Goal: Check status: Check status

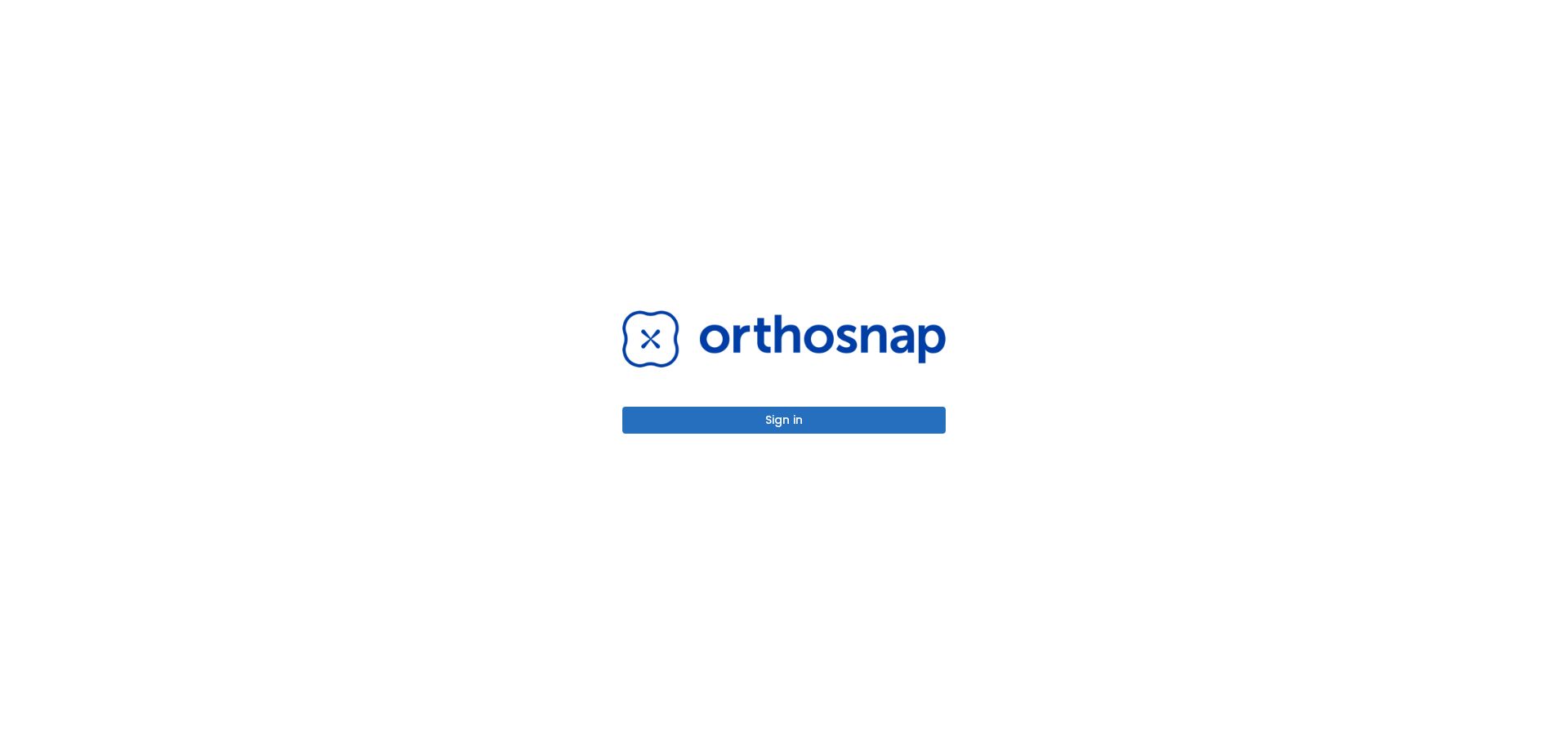
click at [899, 415] on button "Sign in" at bounding box center [784, 420] width 324 height 27
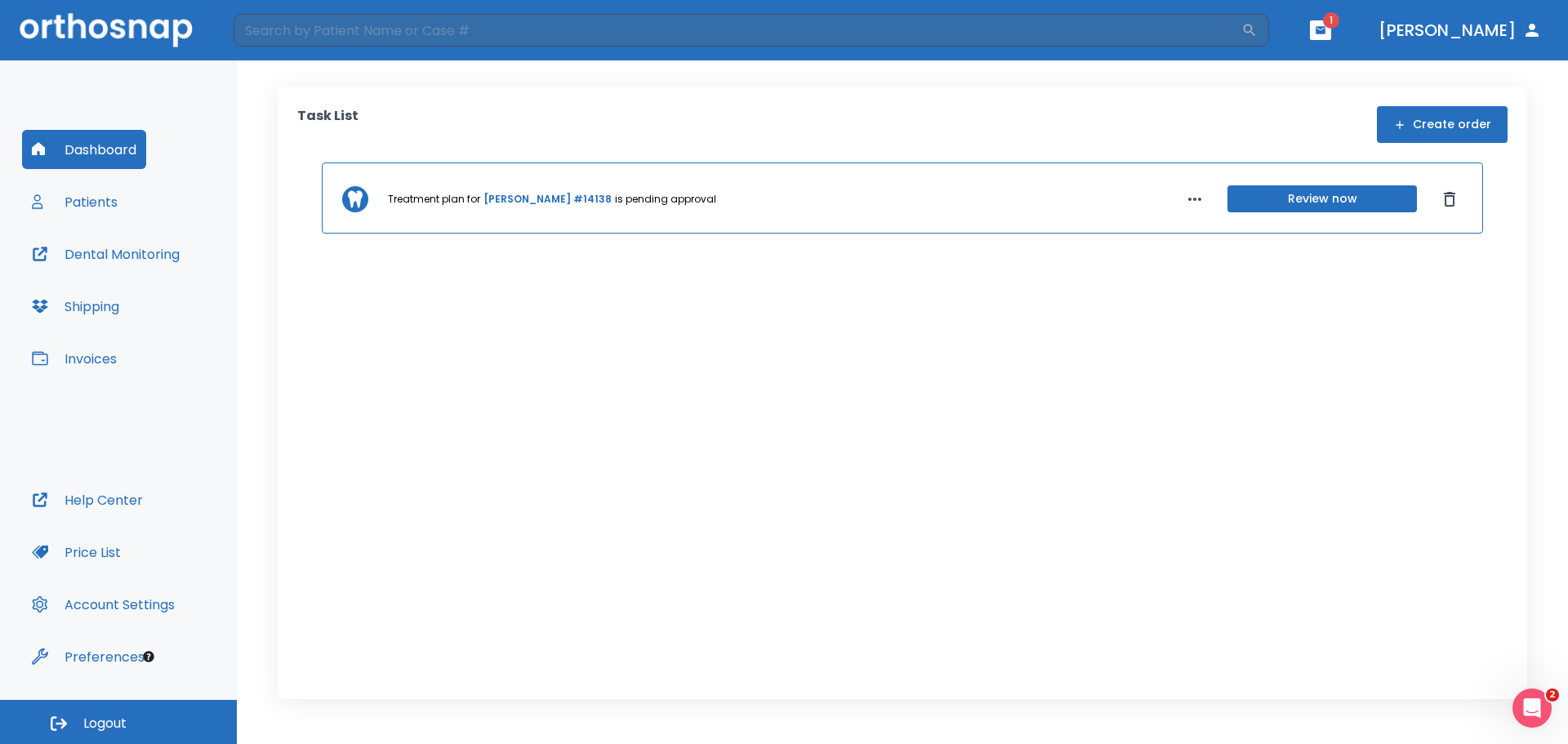
click at [543, 202] on link "Abraham Morales #14138" at bounding box center [547, 200] width 128 height 15
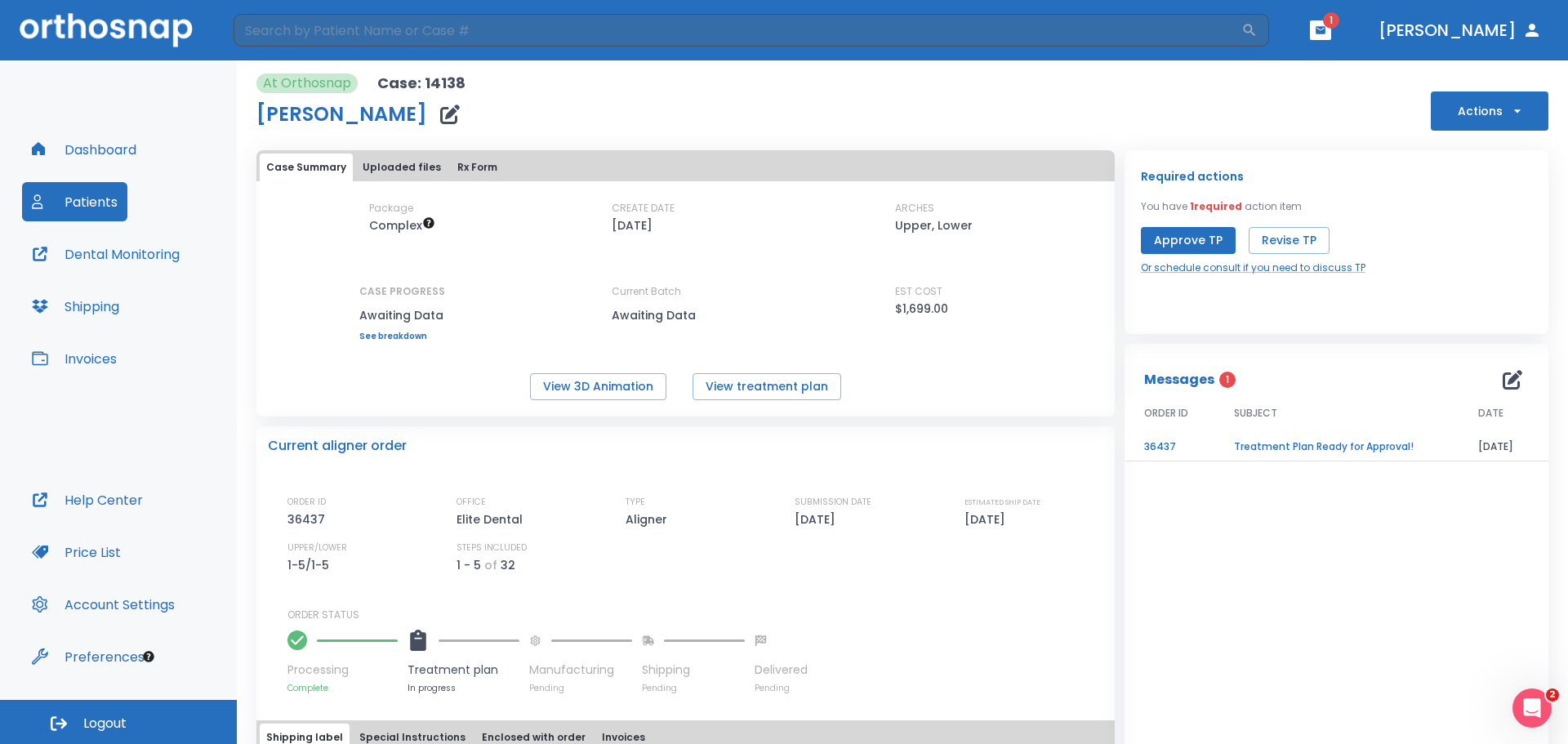
click at [417, 331] on link "See breakdown" at bounding box center [402, 336] width 86 height 10
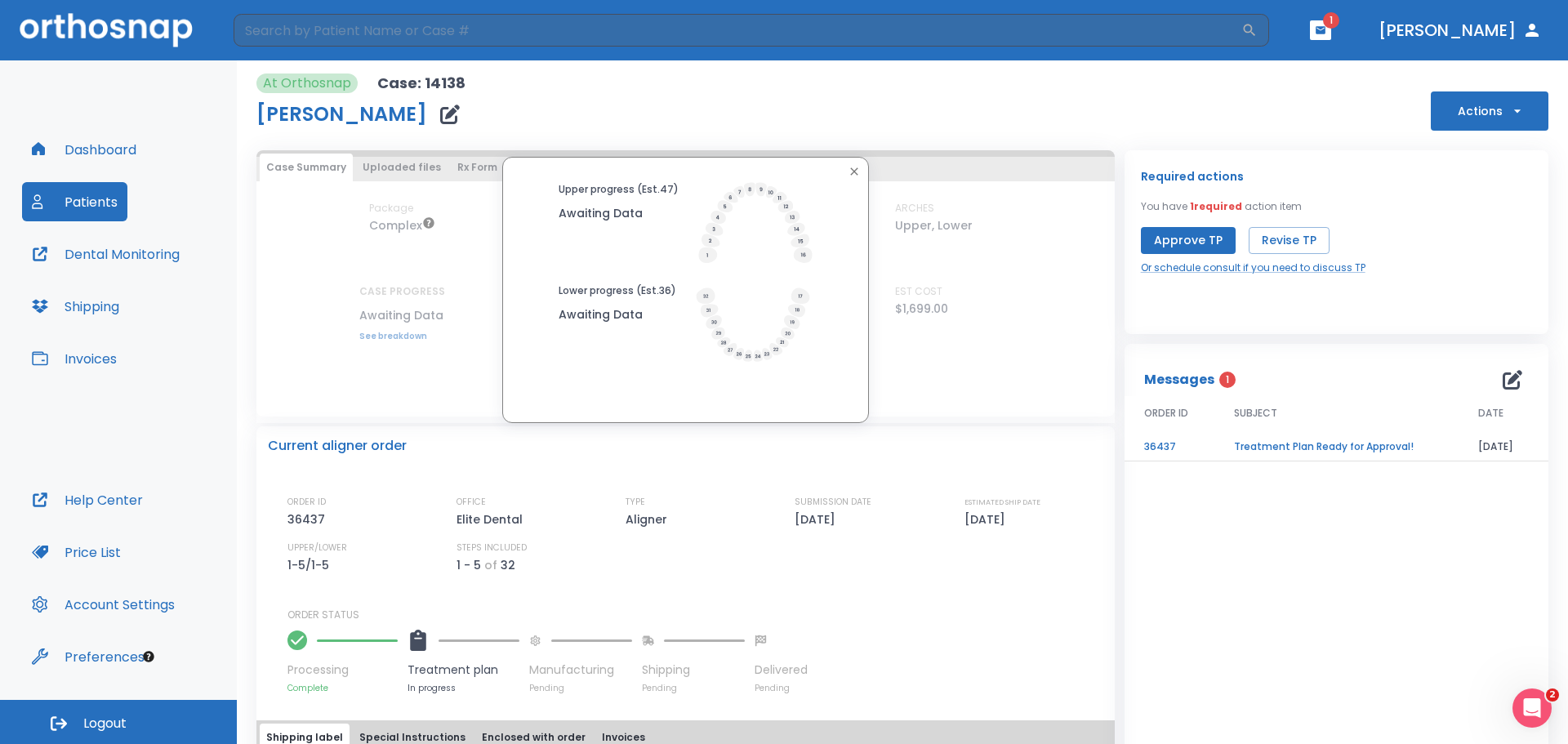
click at [867, 154] on div "Case Summary Uploaded files Rx Form" at bounding box center [686, 167] width 852 height 28
click at [854, 179] on button "button" at bounding box center [854, 171] width 21 height 21
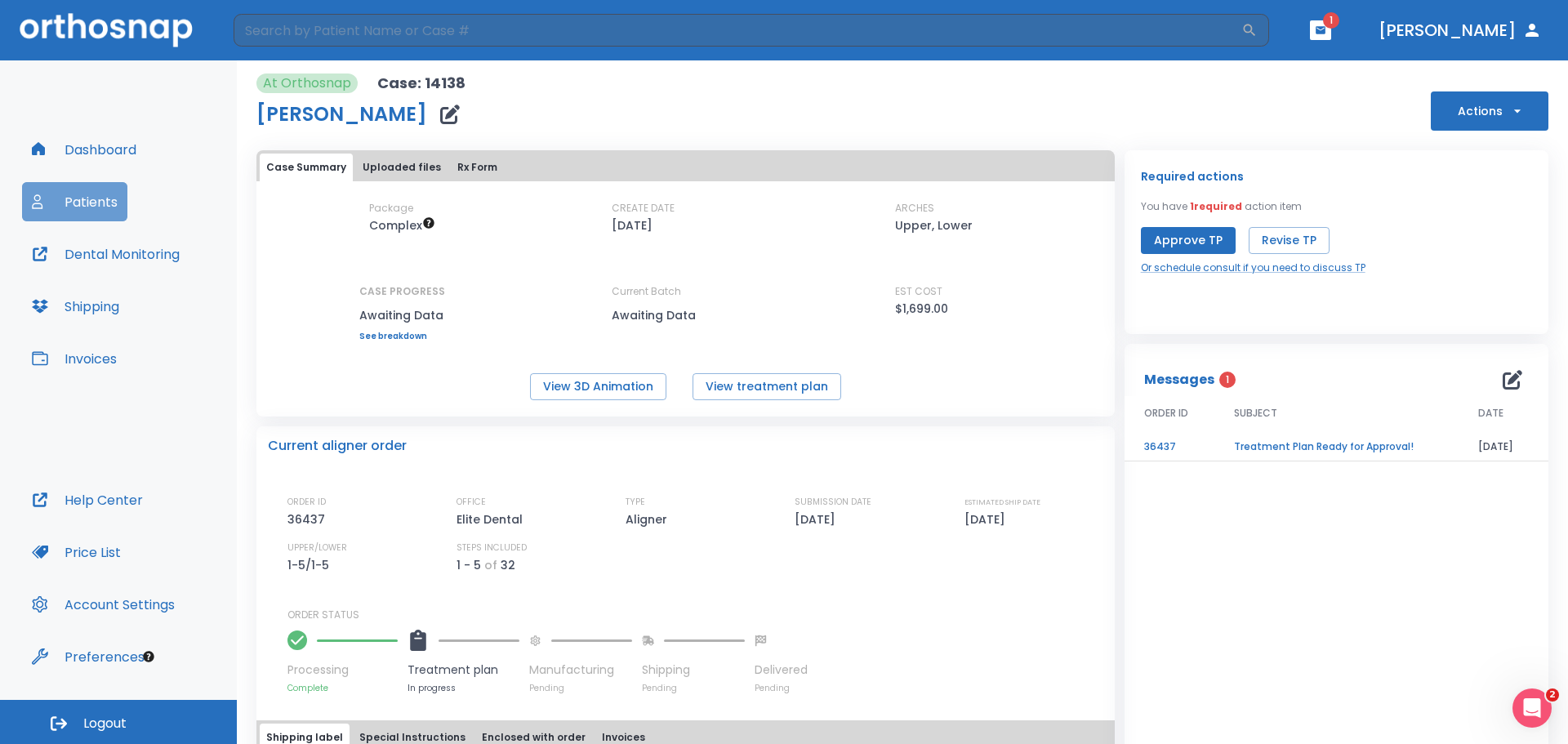
click at [102, 205] on button "Patients" at bounding box center [75, 201] width 106 height 39
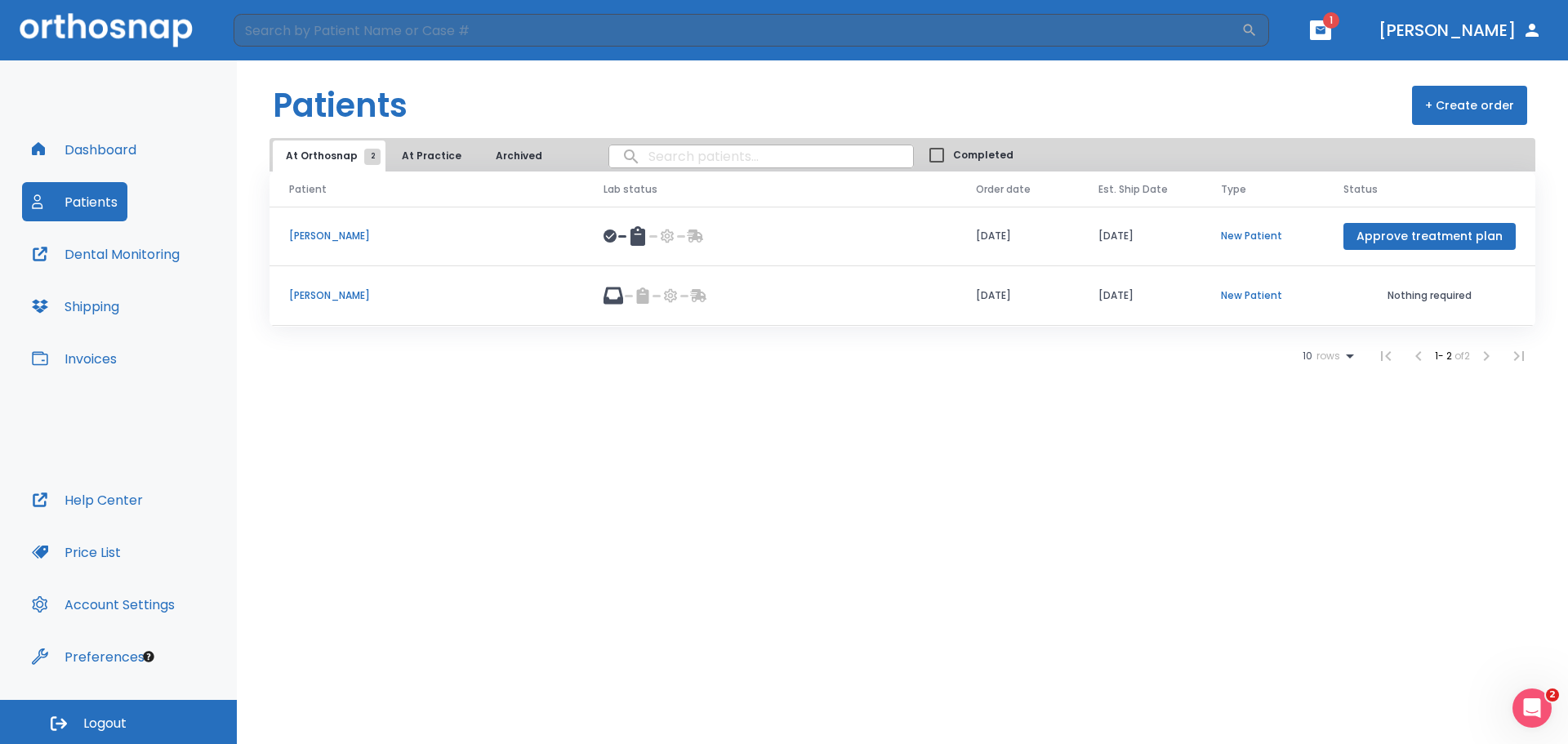
click at [333, 252] on td "[PERSON_NAME]" at bounding box center [426, 236] width 314 height 60
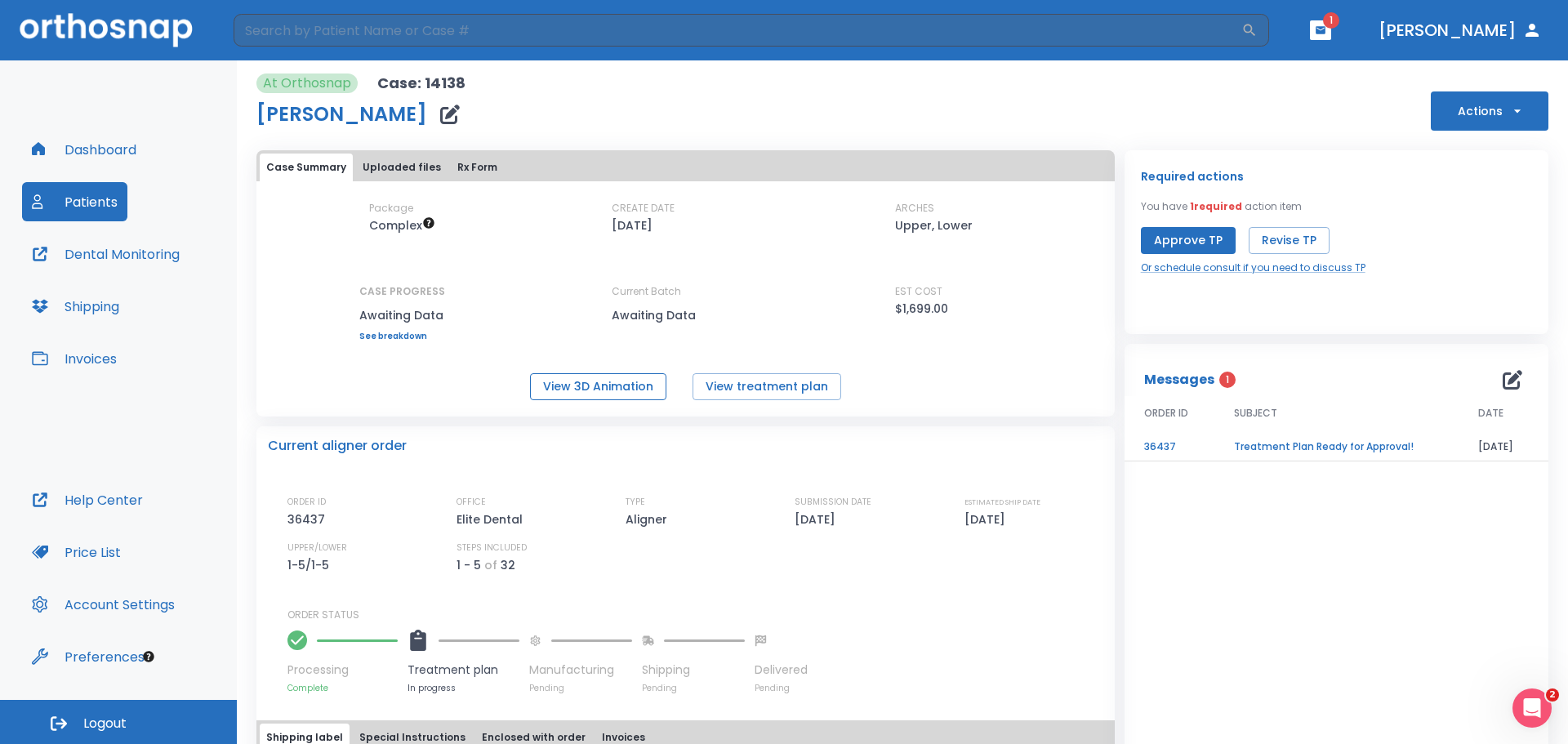
click at [605, 393] on button "View 3D Animation" at bounding box center [598, 387] width 137 height 27
click at [704, 383] on button "View treatment plan" at bounding box center [766, 387] width 148 height 27
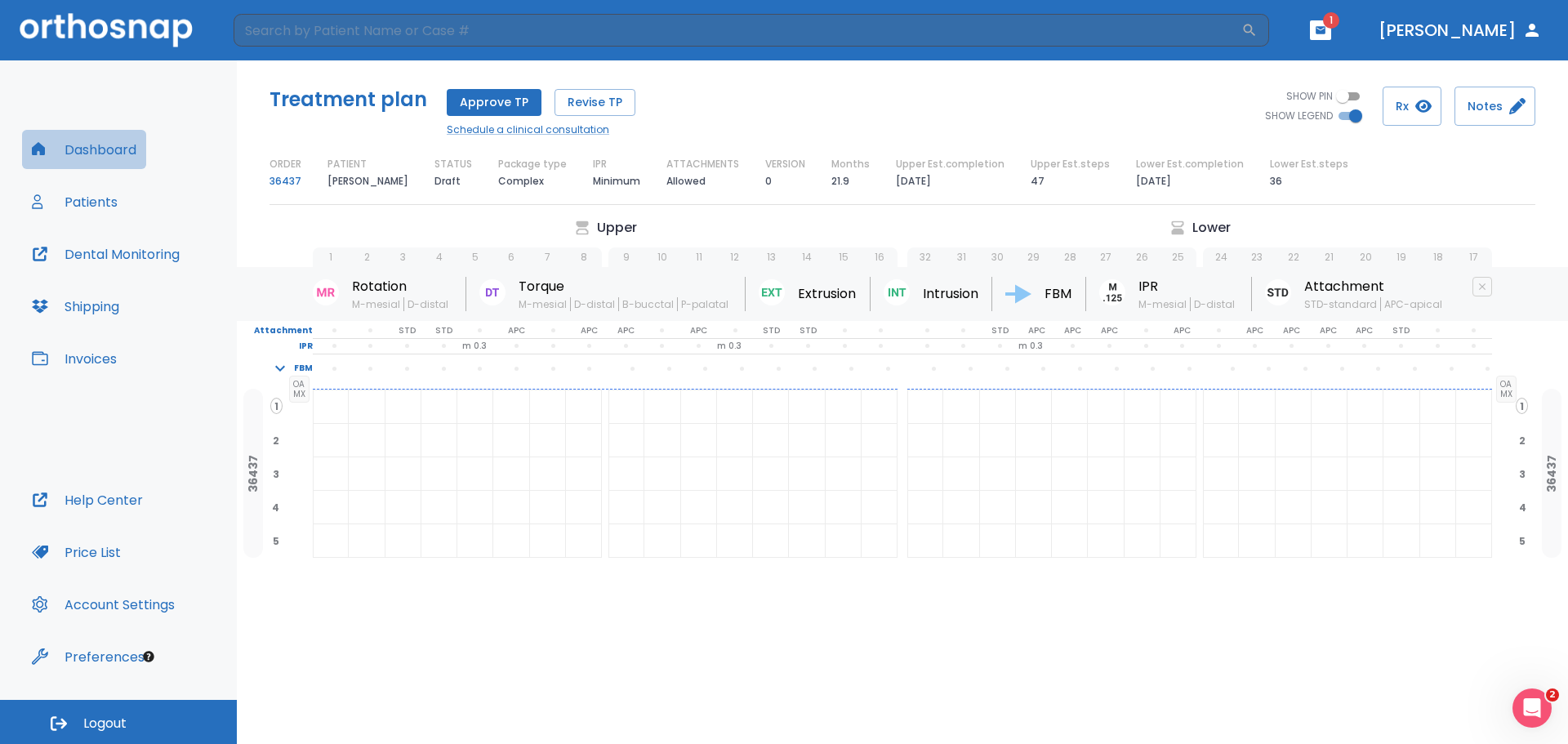
click at [111, 143] on button "Dashboard" at bounding box center [84, 149] width 124 height 39
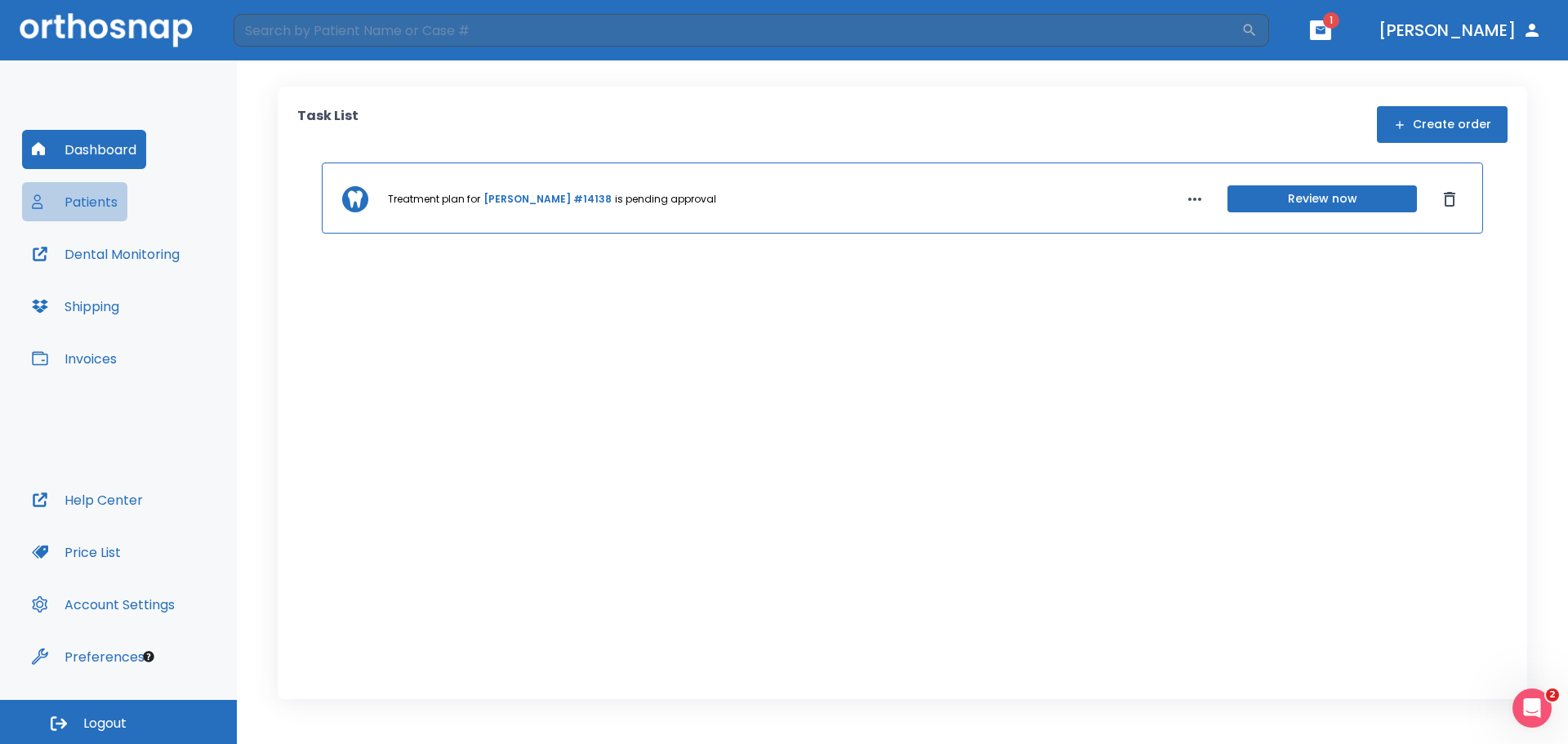
click at [58, 206] on button "Patients" at bounding box center [75, 201] width 106 height 39
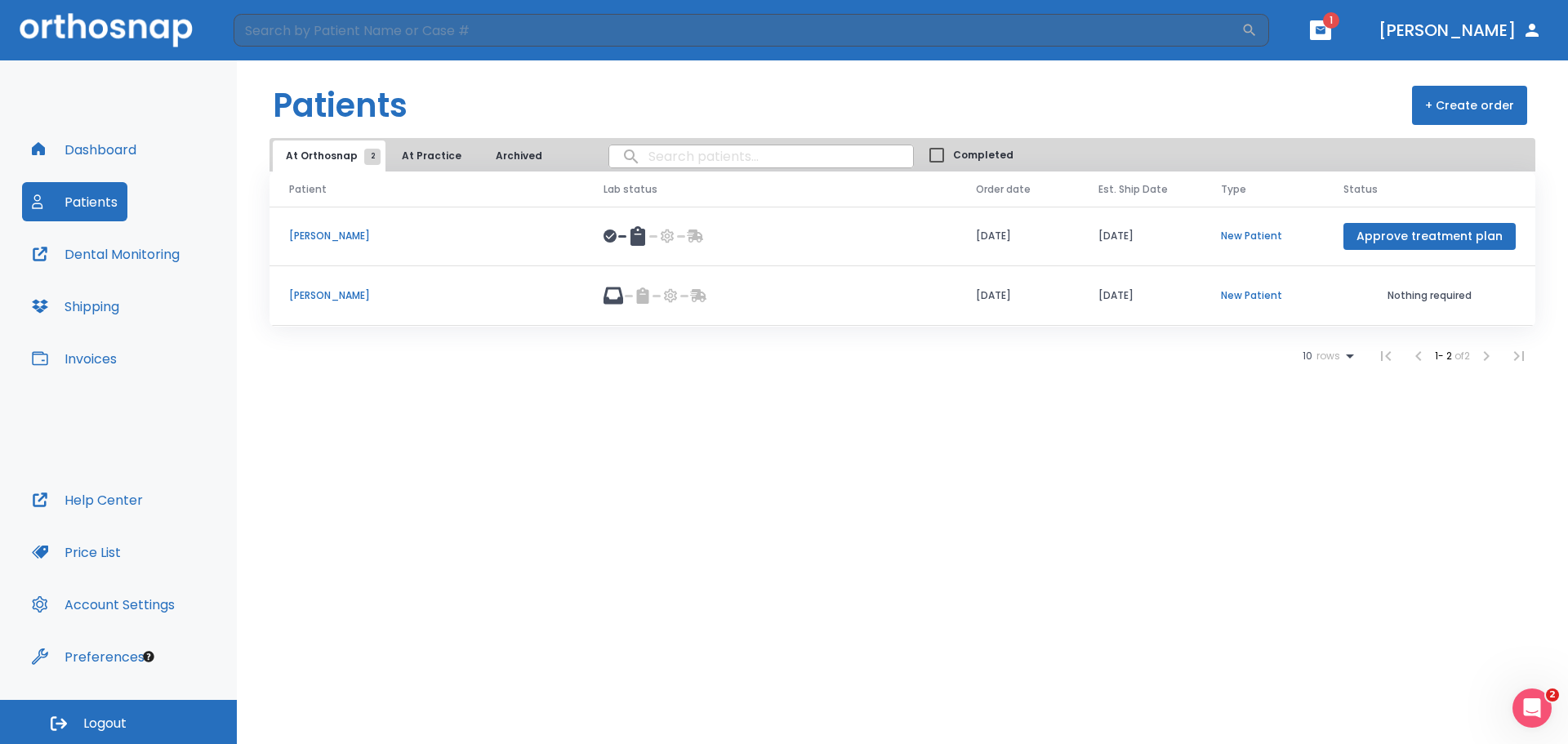
click at [350, 243] on td "[PERSON_NAME]" at bounding box center [426, 236] width 314 height 60
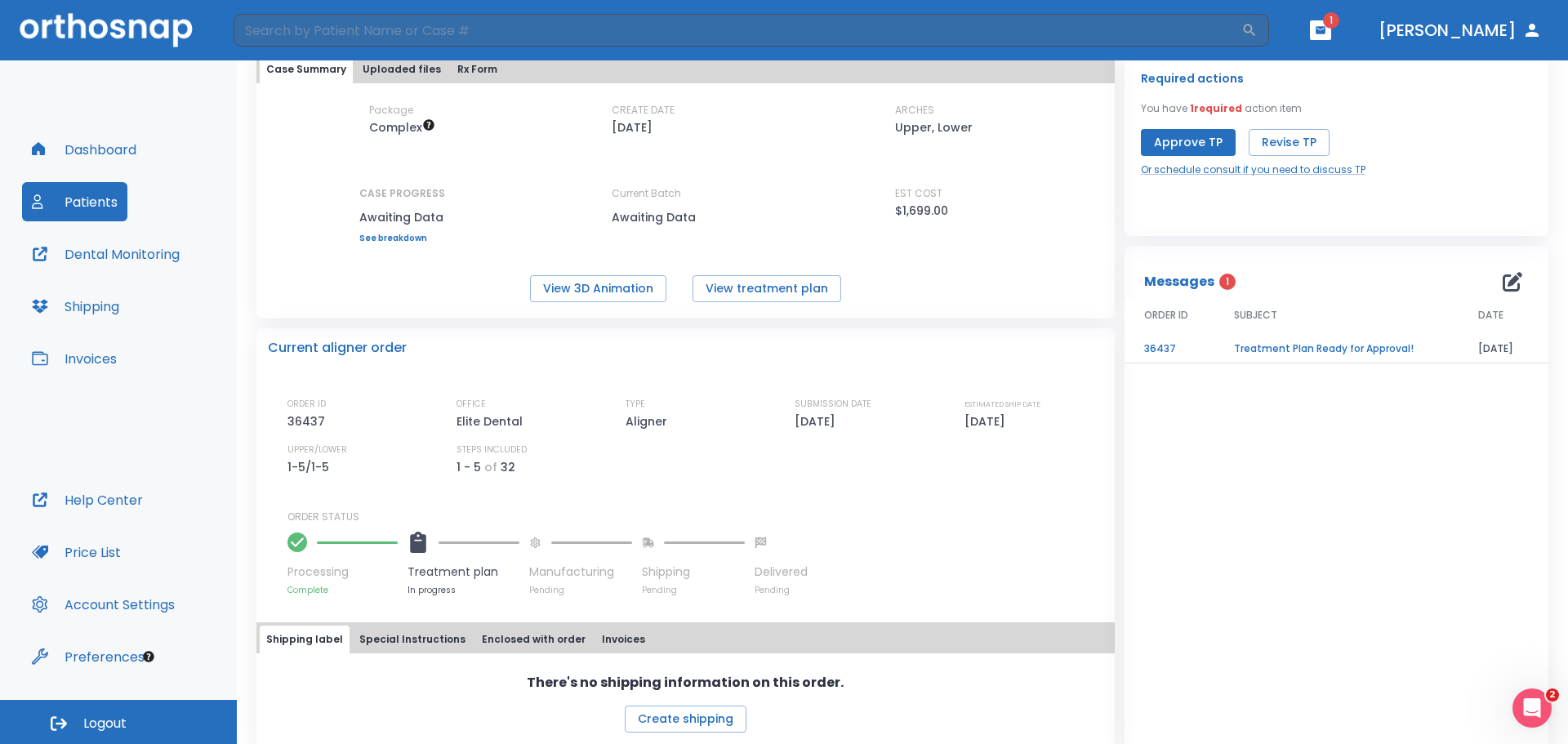
scroll to position [114, 0]
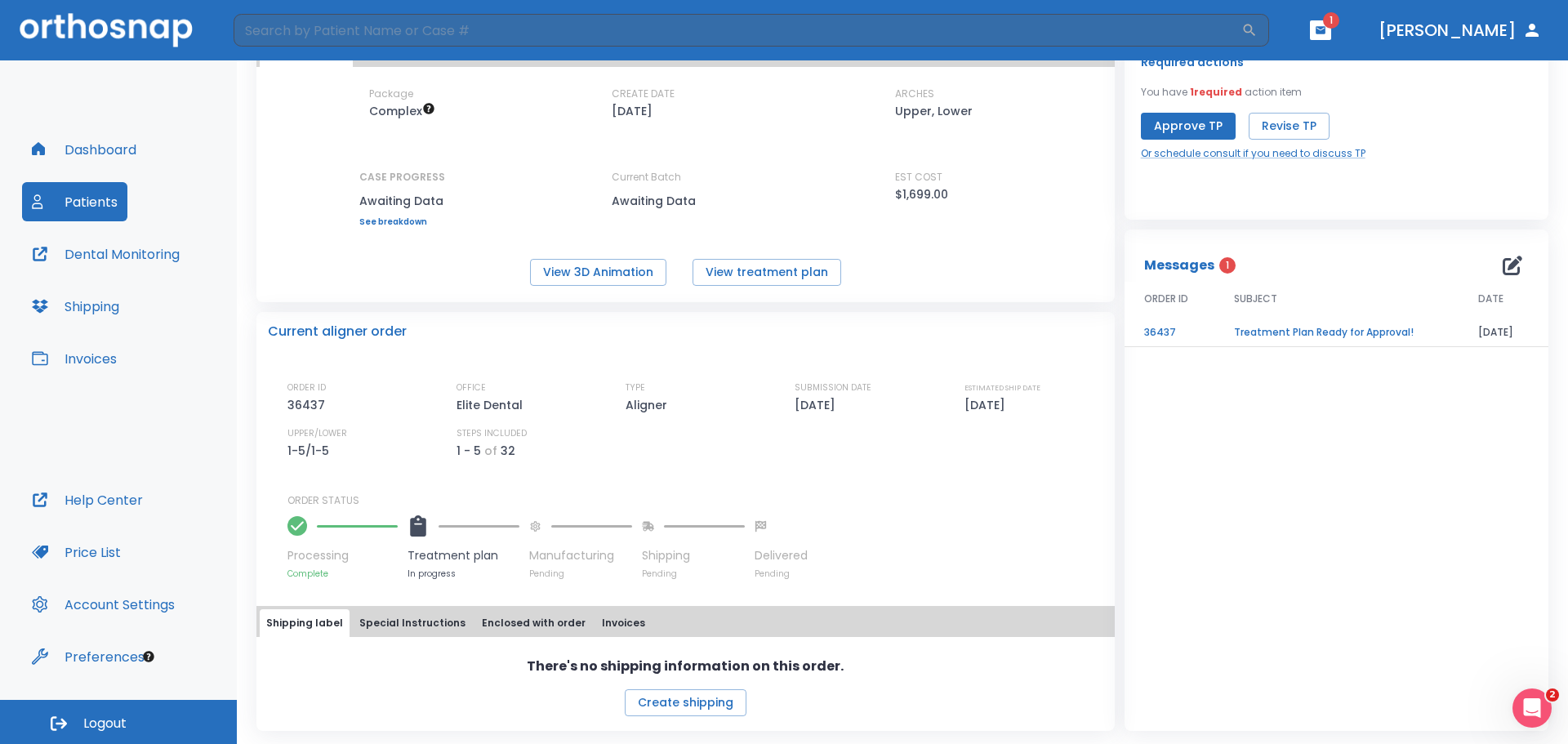
click at [401, 608] on div "Shipping label Special Instructions Enclosed with order Invoices" at bounding box center [685, 621] width 858 height 31
click at [419, 617] on button "Special Instructions" at bounding box center [413, 622] width 119 height 28
click at [503, 624] on button "Enclosed with order" at bounding box center [533, 623] width 117 height 28
click at [626, 611] on button "Invoices" at bounding box center [623, 623] width 56 height 28
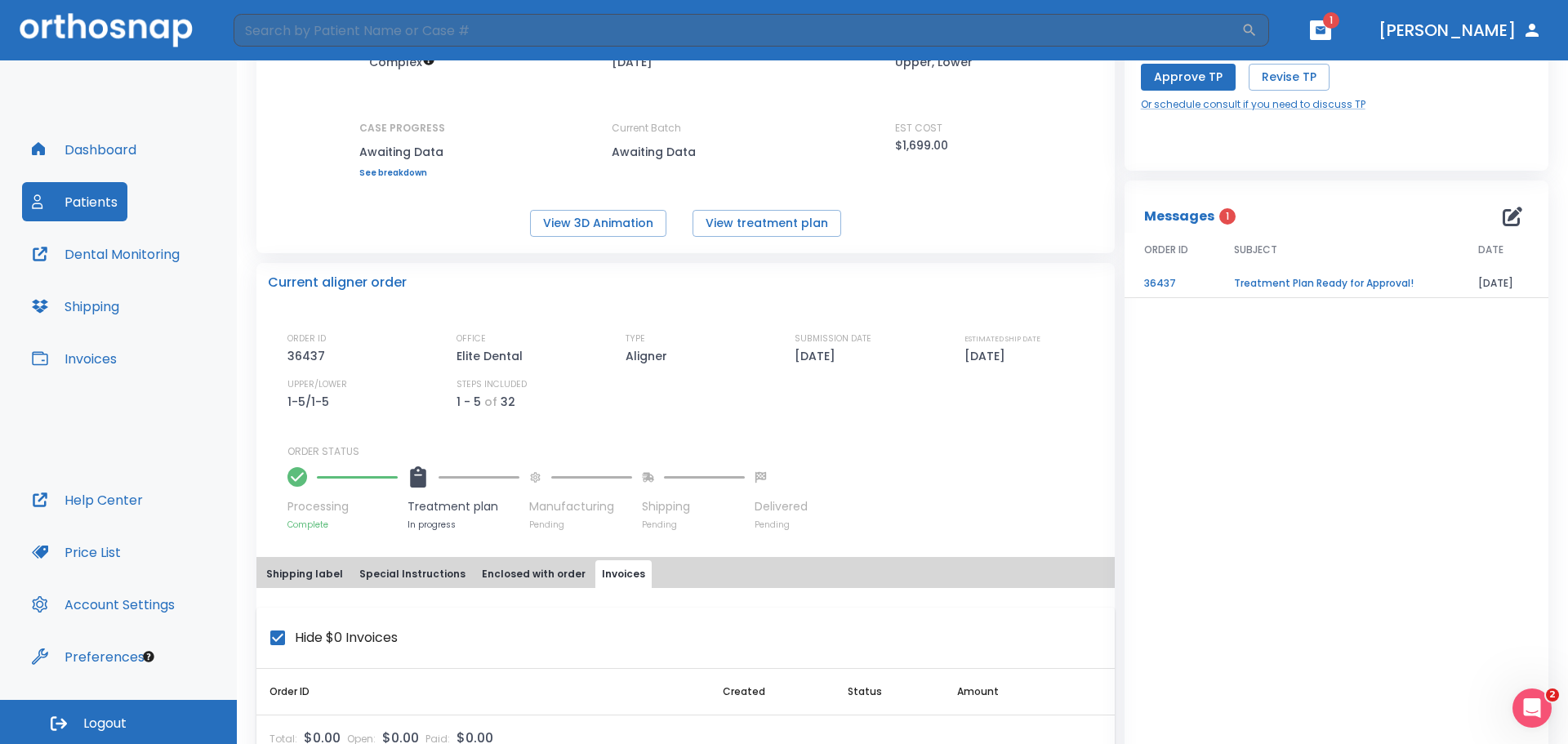
scroll to position [208, 0]
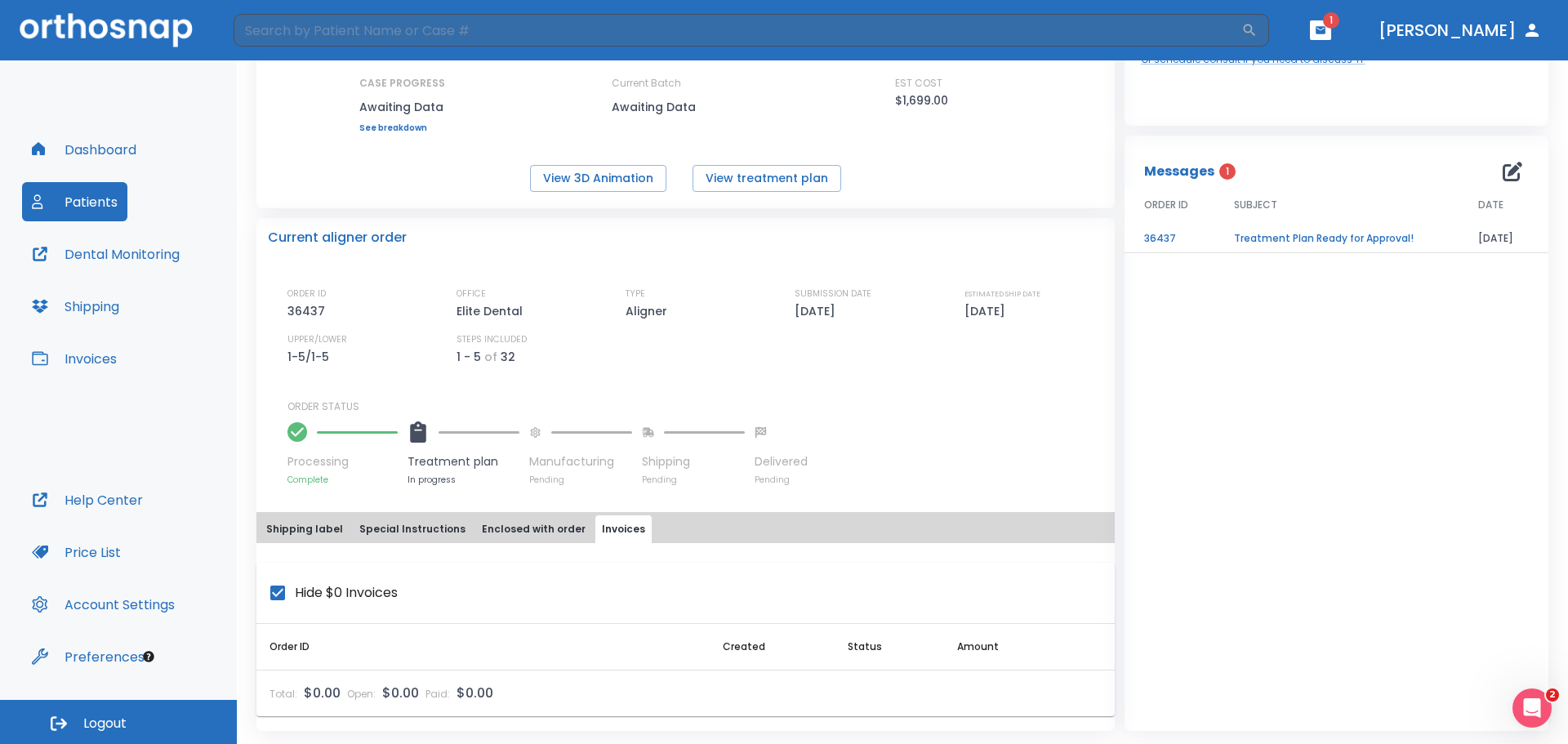
click at [310, 533] on button "Shipping label" at bounding box center [304, 528] width 90 height 28
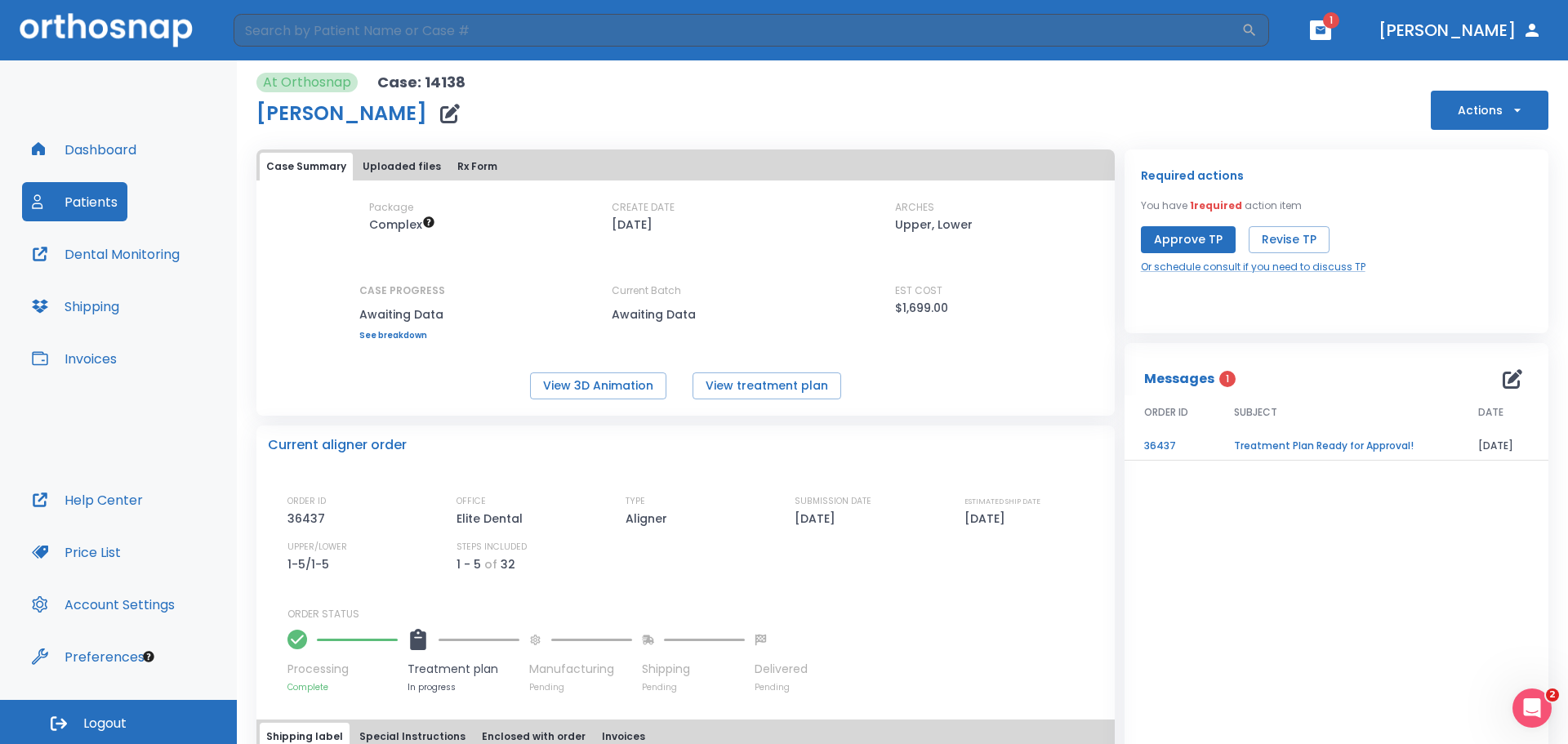
scroll to position [0, 0]
click at [395, 343] on div "Package Complex CREATE DATE [DATE] ARCHES Upper, Lower CASE PROGRESS Awaiting D…" at bounding box center [685, 301] width 858 height 200
click at [390, 337] on link "See breakdown" at bounding box center [402, 336] width 86 height 10
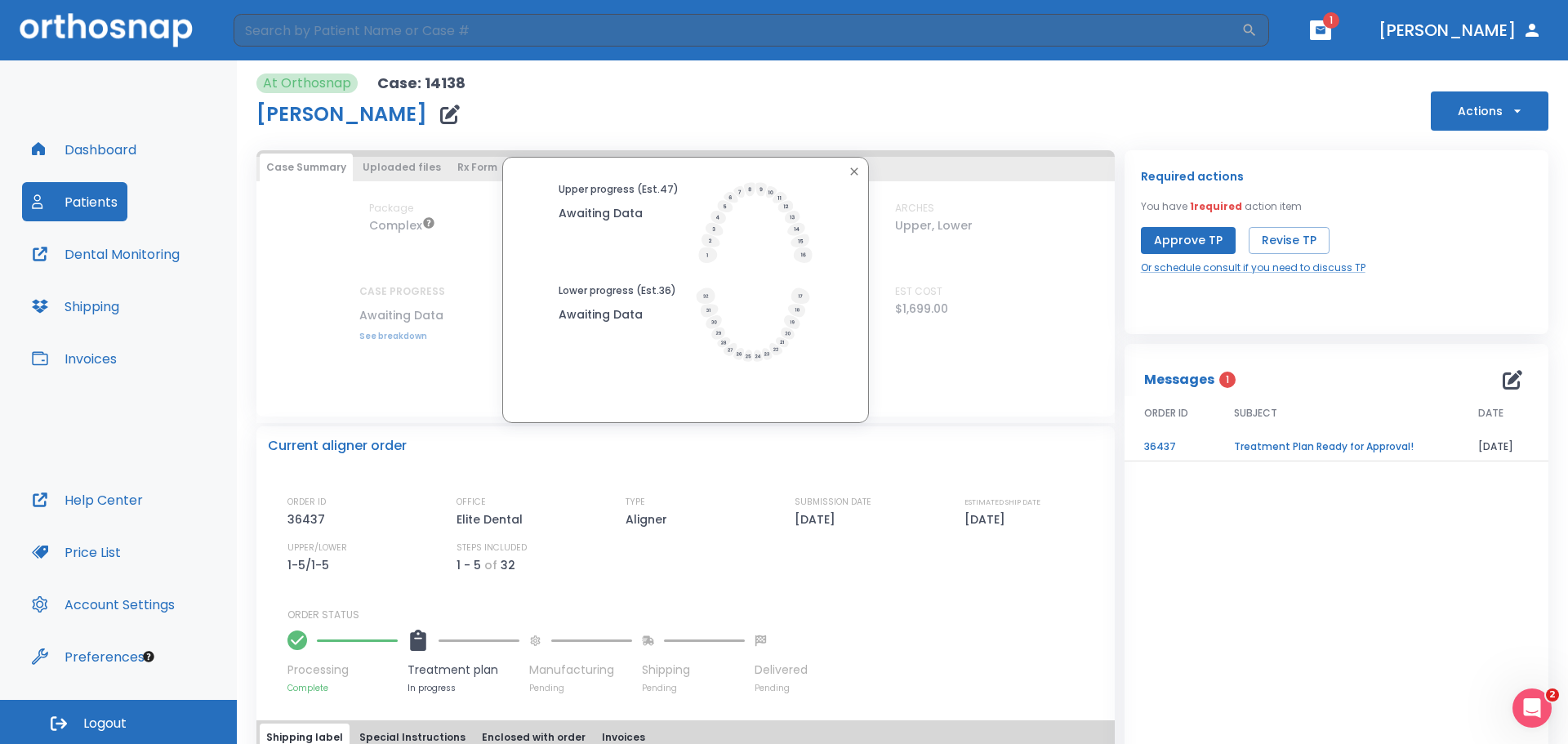
click at [390, 337] on div "Upper progress (Est. 47 ) Awaiting Data Lower progress (Est. 36 ) Awaiting Data" at bounding box center [685, 289] width 858 height 266
click at [438, 371] on div "Upper progress (Est. 47 ) Awaiting Data Lower progress (Est. 36 ) Awaiting Data" at bounding box center [685, 289] width 858 height 266
click at [833, 169] on div at bounding box center [685, 171] width 358 height 21
click at [848, 171] on icon "button" at bounding box center [854, 172] width 13 height 13
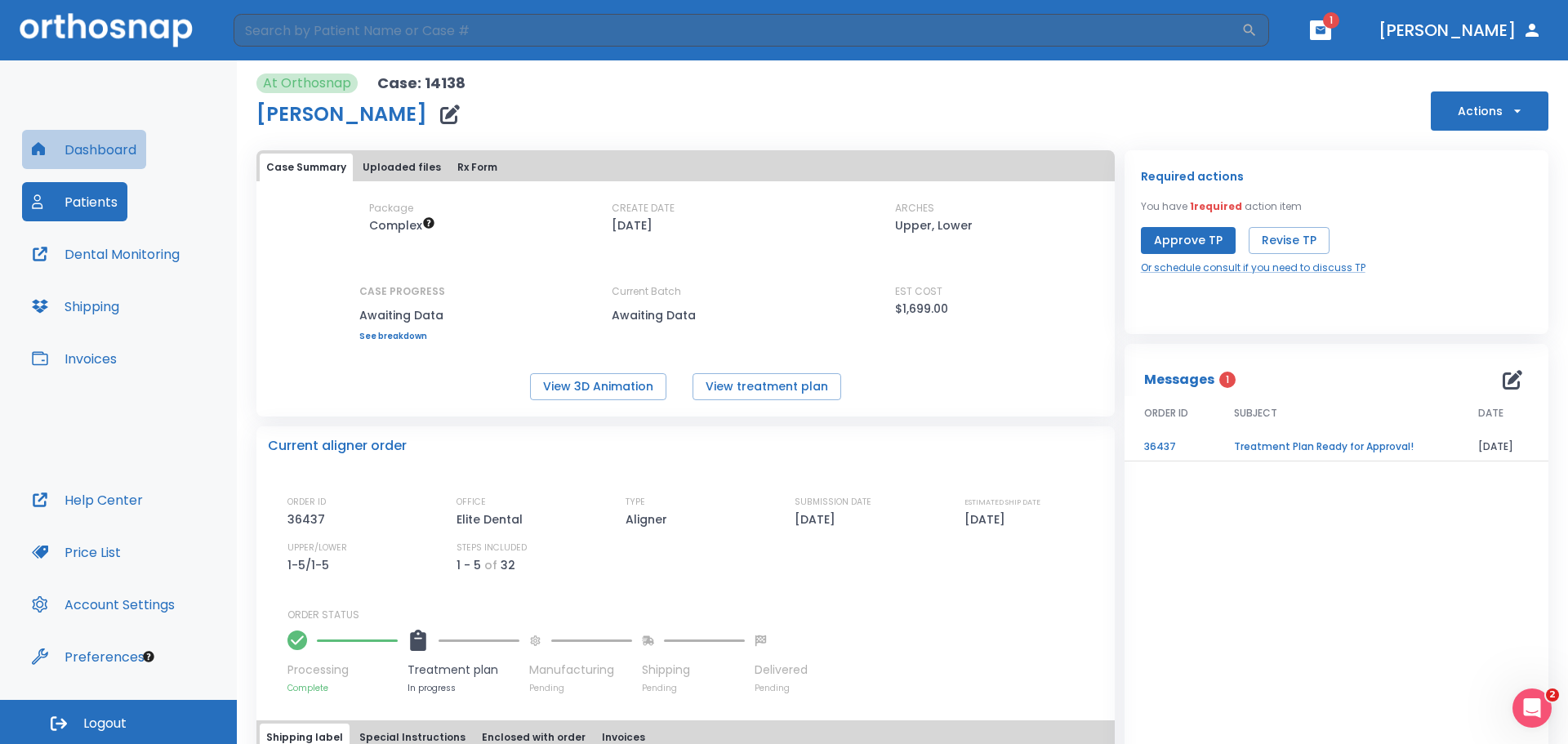
click at [87, 169] on button "Dashboard" at bounding box center [84, 149] width 124 height 39
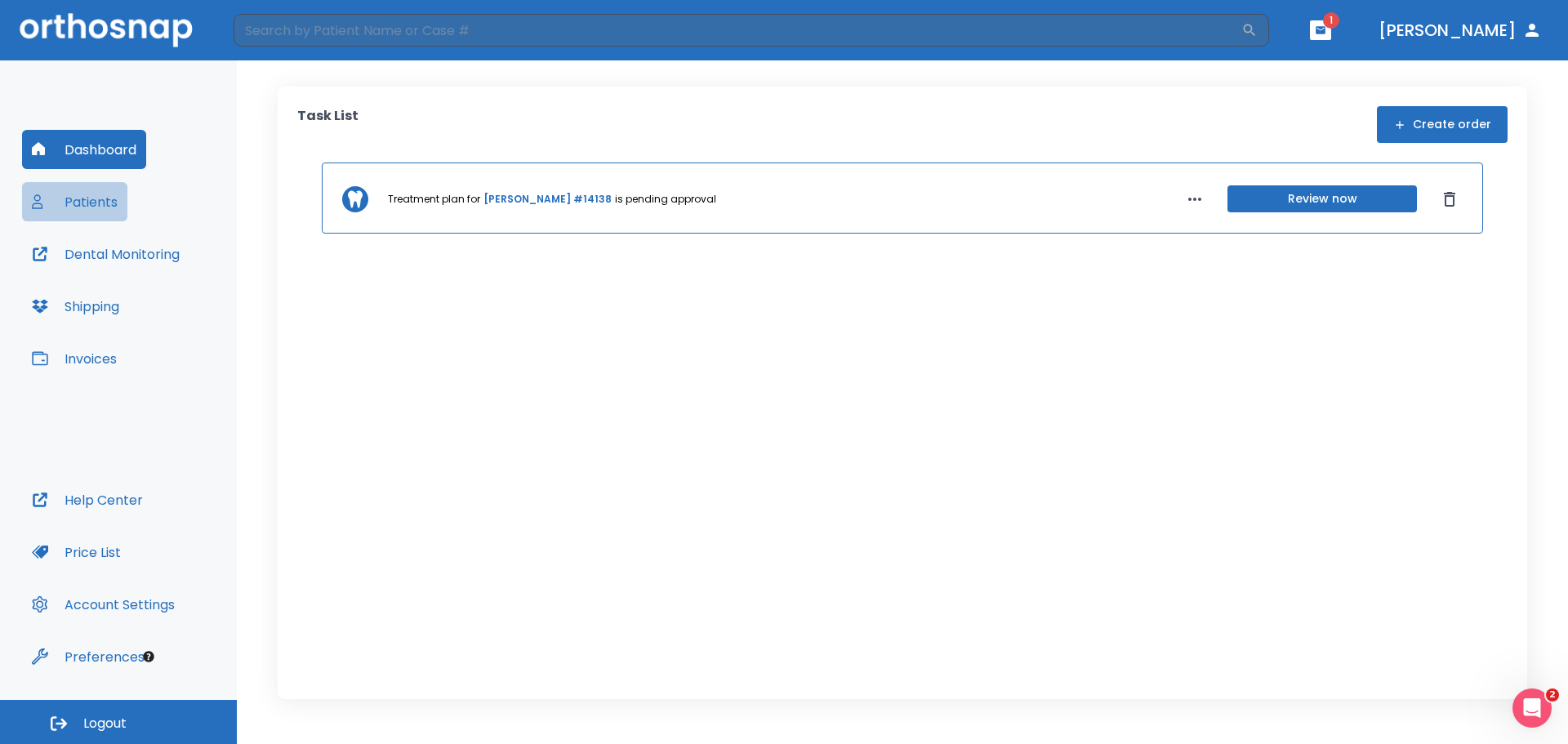
click at [100, 216] on button "Patients" at bounding box center [75, 201] width 106 height 39
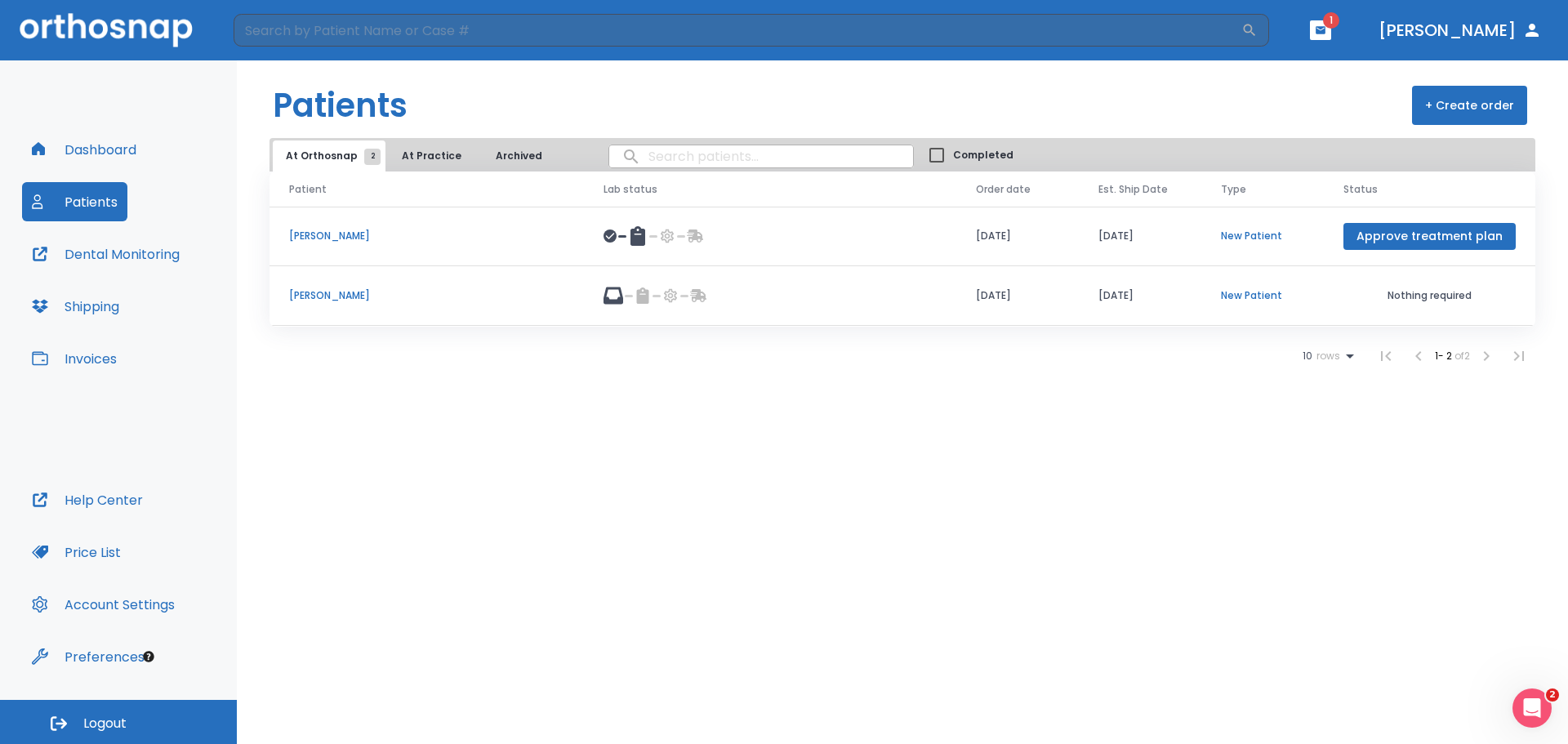
click at [649, 295] on icon at bounding box center [643, 295] width 13 height 16
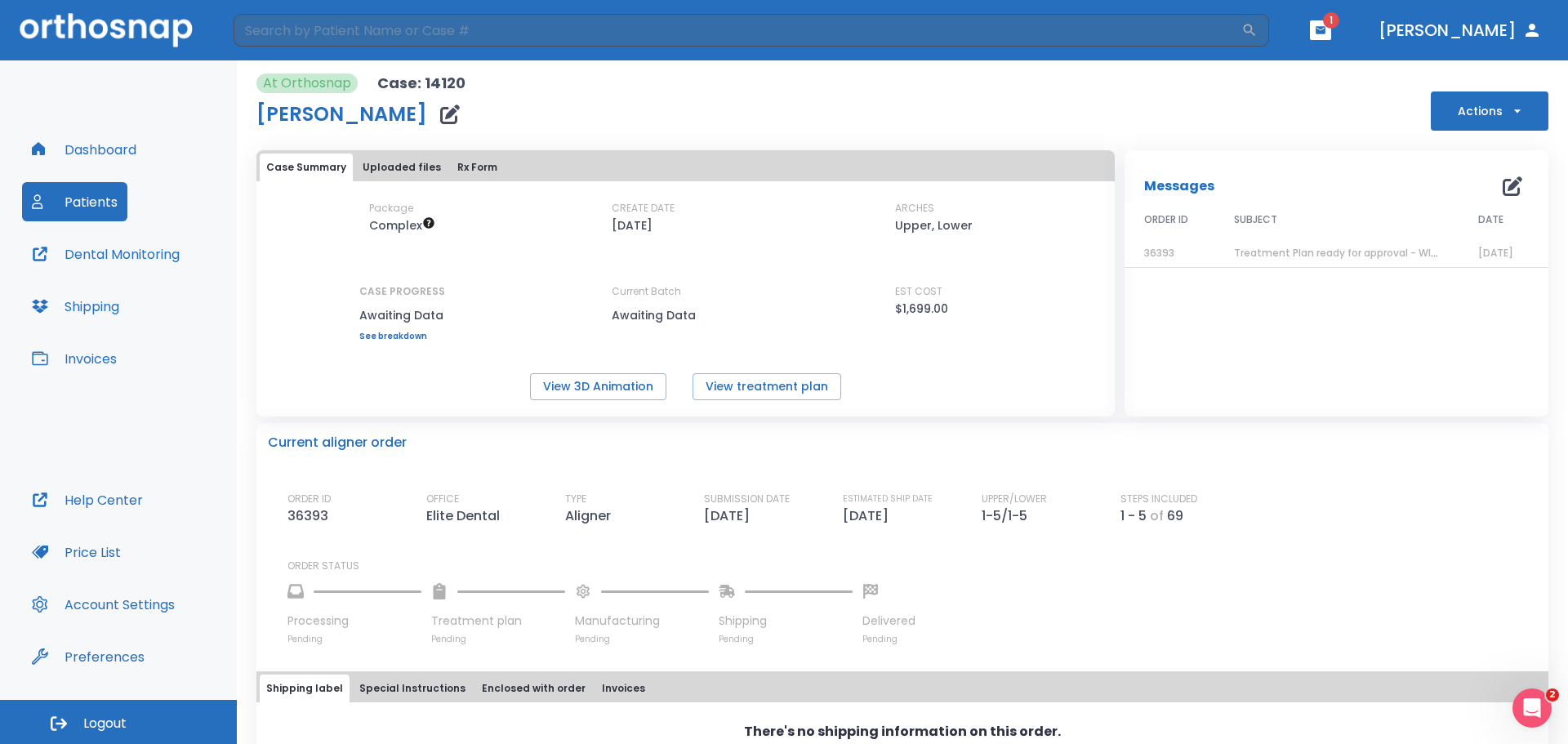
click at [1363, 41] on header "​ 1 [PERSON_NAME]" at bounding box center [784, 30] width 1568 height 60
click at [1390, 31] on header "​ 1 [PERSON_NAME]" at bounding box center [784, 30] width 1568 height 60
click at [1326, 25] on icon "button" at bounding box center [1321, 30] width 12 height 12
click at [1317, 78] on li "[PERSON_NAME] 1" at bounding box center [1285, 68] width 174 height 33
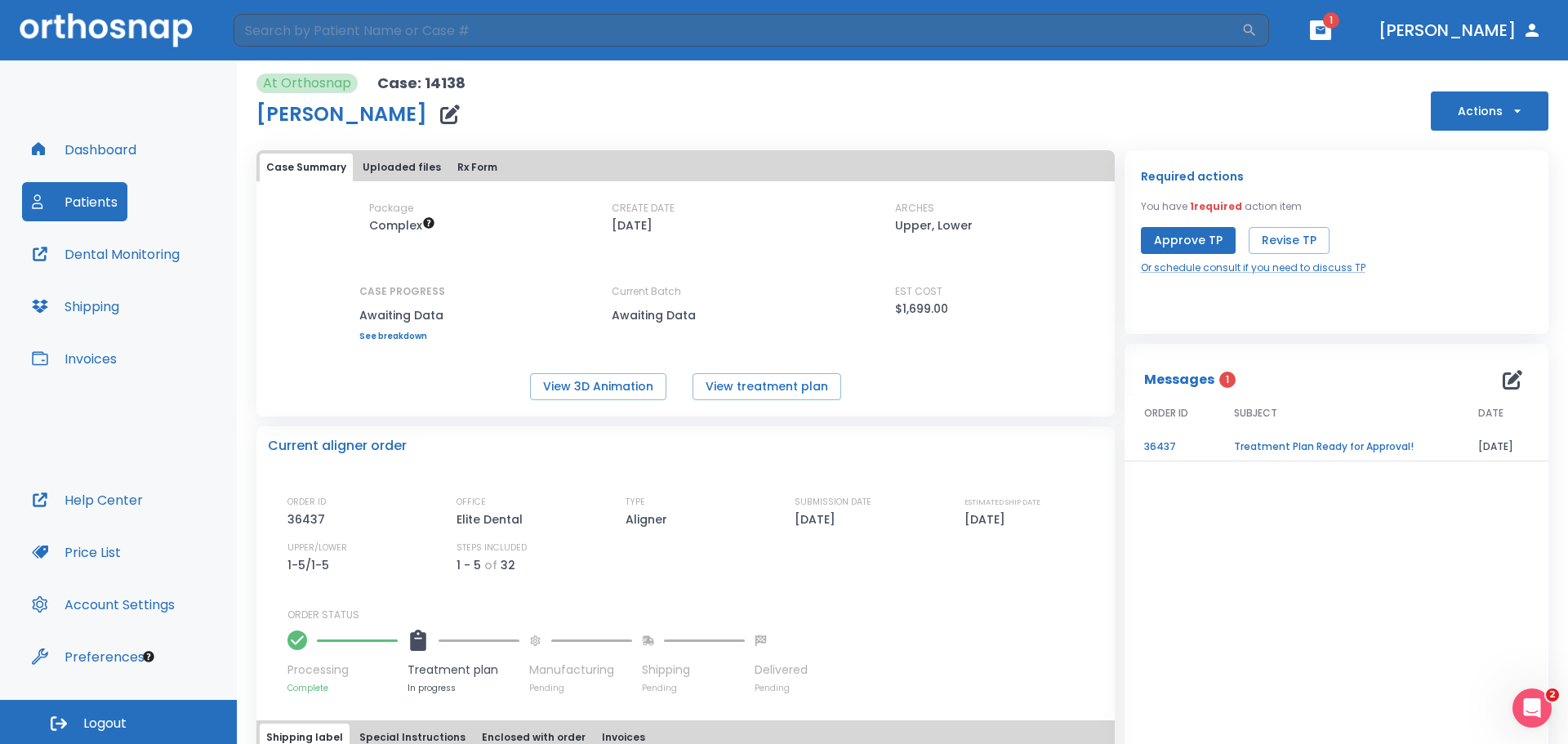
click at [1298, 445] on td "Treatment Plan Ready for Approval!" at bounding box center [1336, 447] width 244 height 29
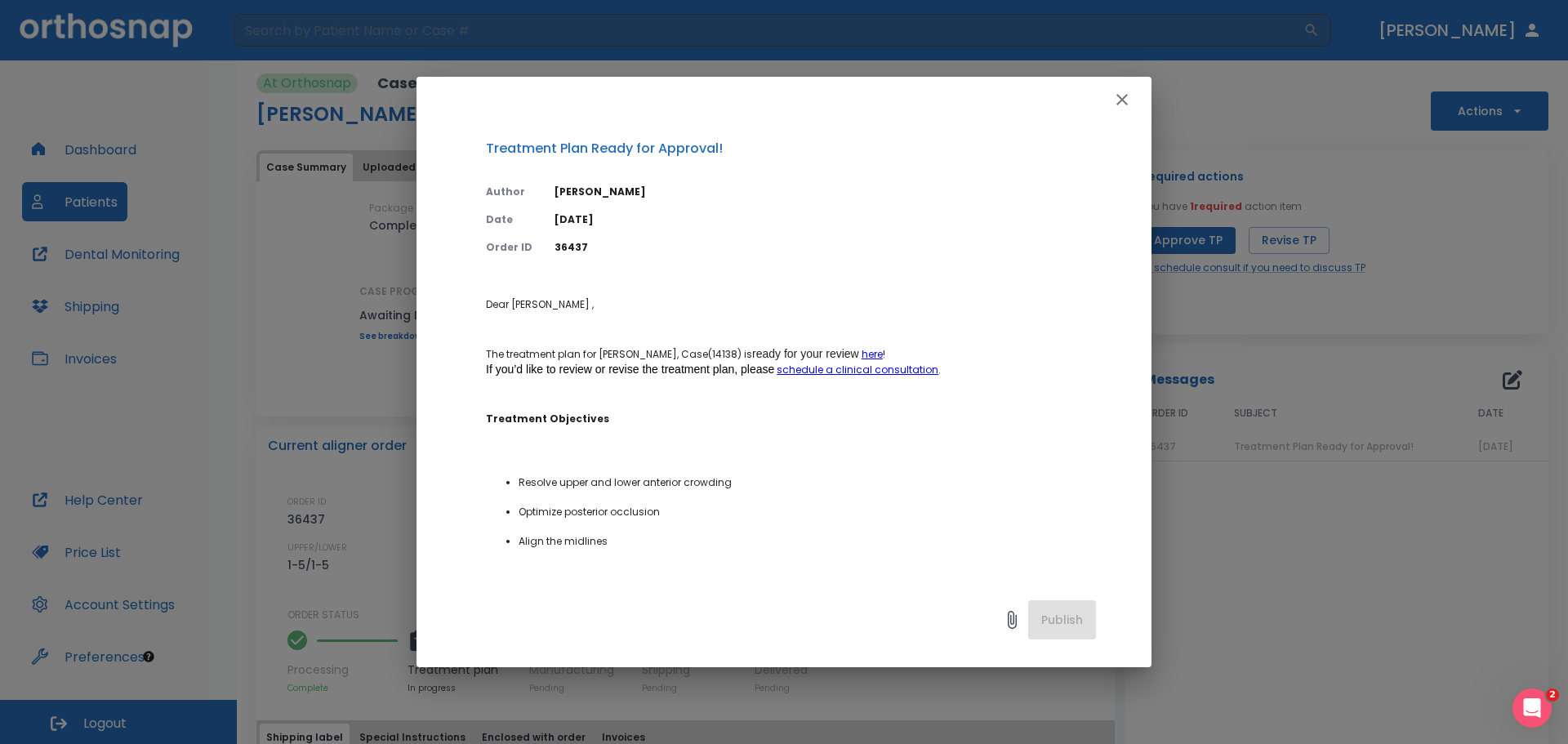
click at [1111, 101] on button "button" at bounding box center [1121, 99] width 33 height 33
